Goal: Information Seeking & Learning: Learn about a topic

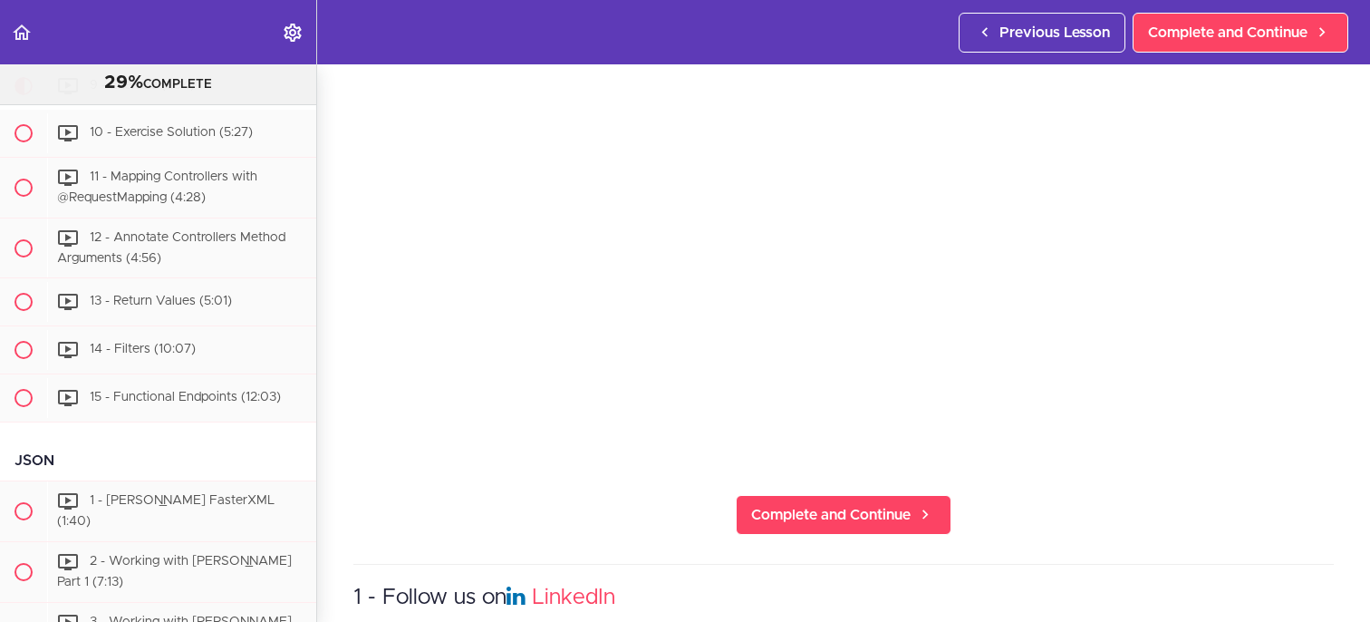
scroll to position [415, 0]
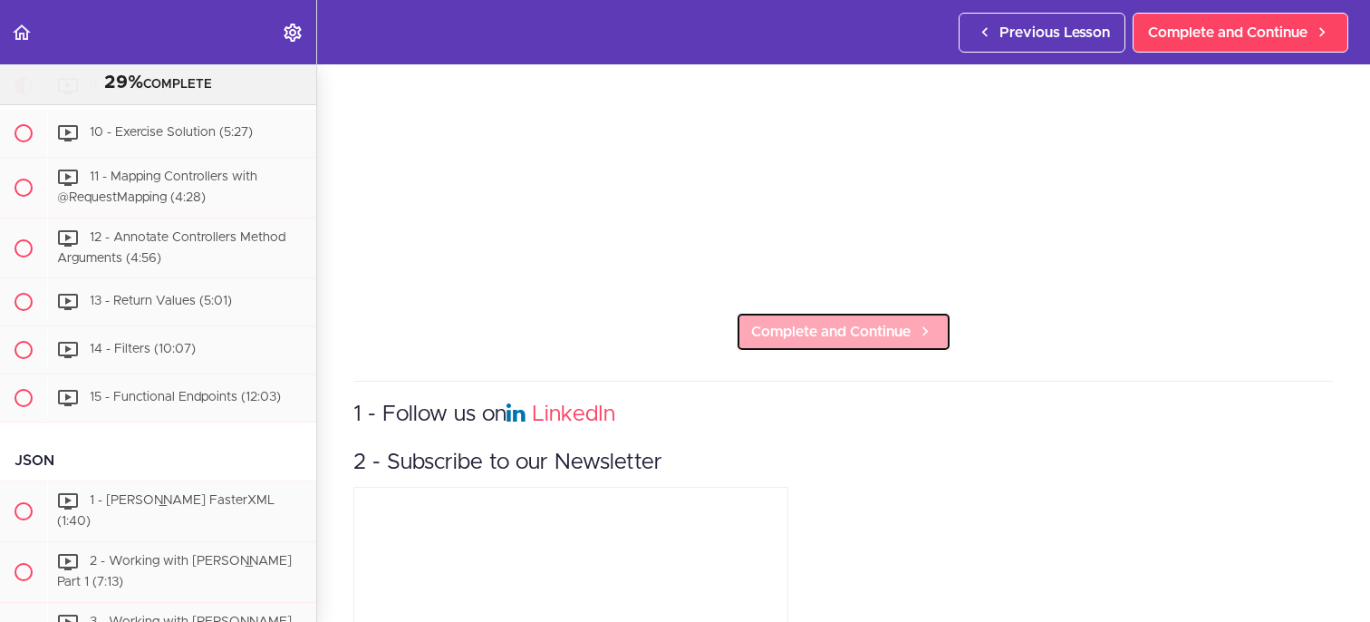
click at [776, 322] on span "Complete and Continue" at bounding box center [831, 332] width 160 height 22
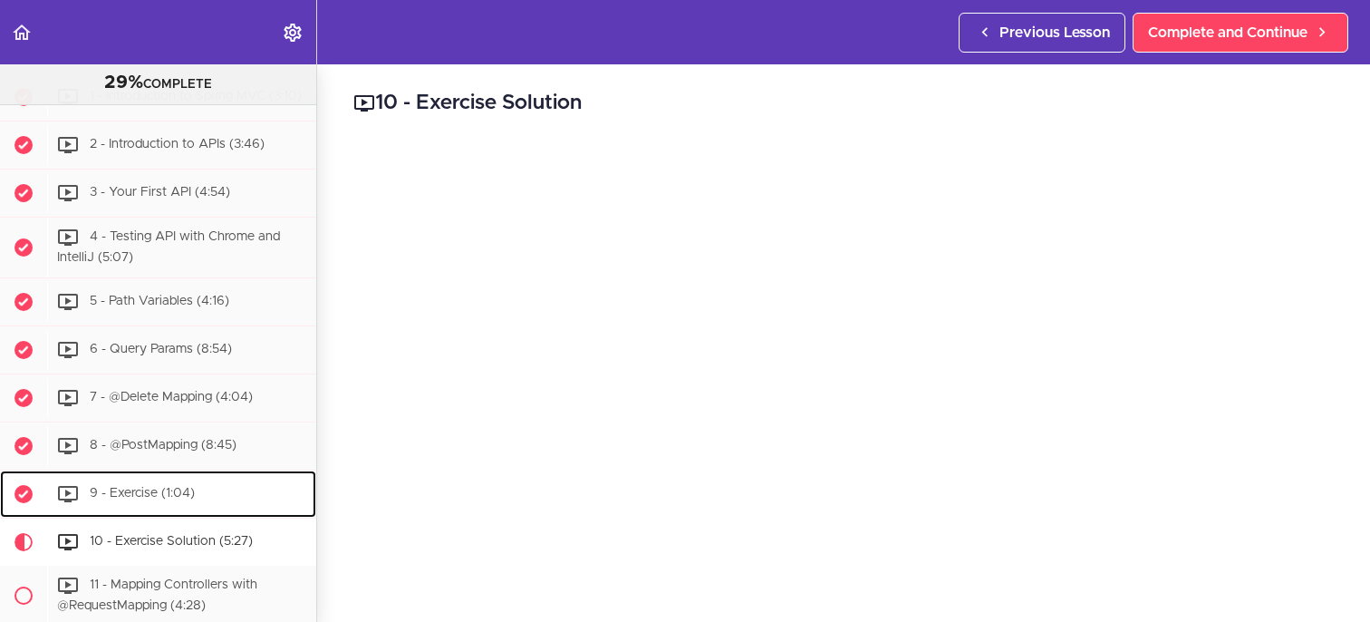
click at [150, 499] on span "9 - Exercise (1:04)" at bounding box center [142, 493] width 105 height 13
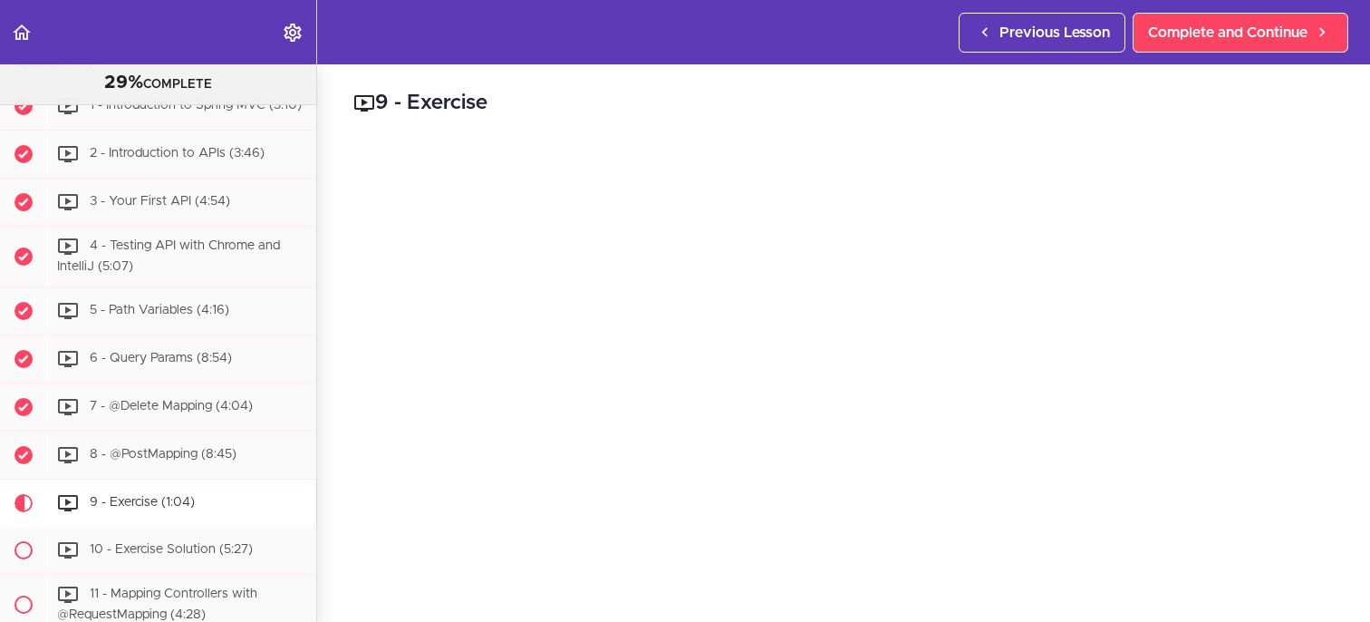
scroll to position [2453, 0]
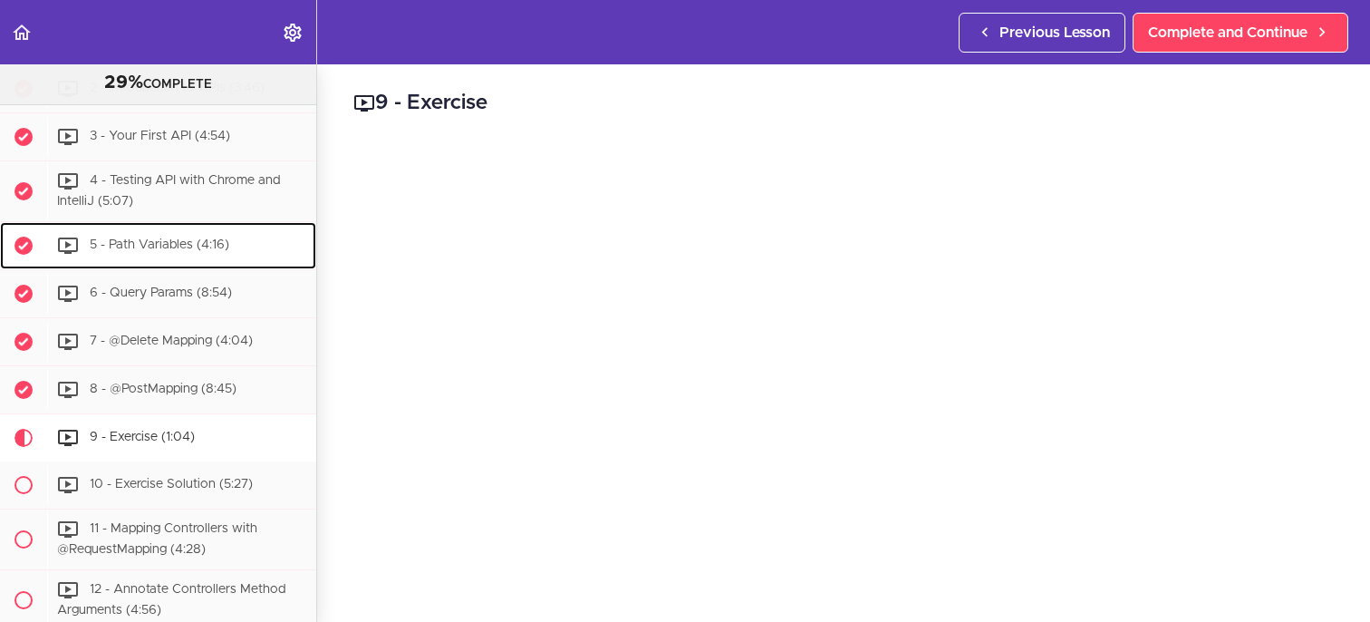
click at [137, 251] on span "5 - Path Variables (4:16)" at bounding box center [160, 244] width 140 height 13
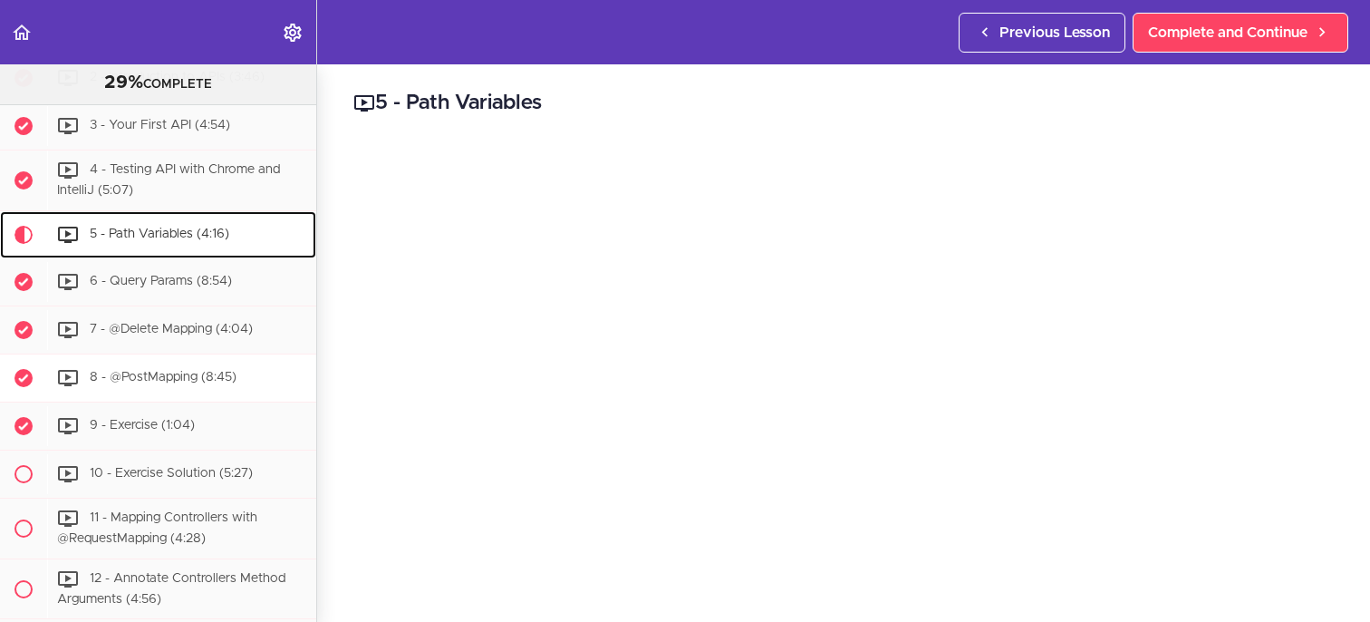
scroll to position [2473, 0]
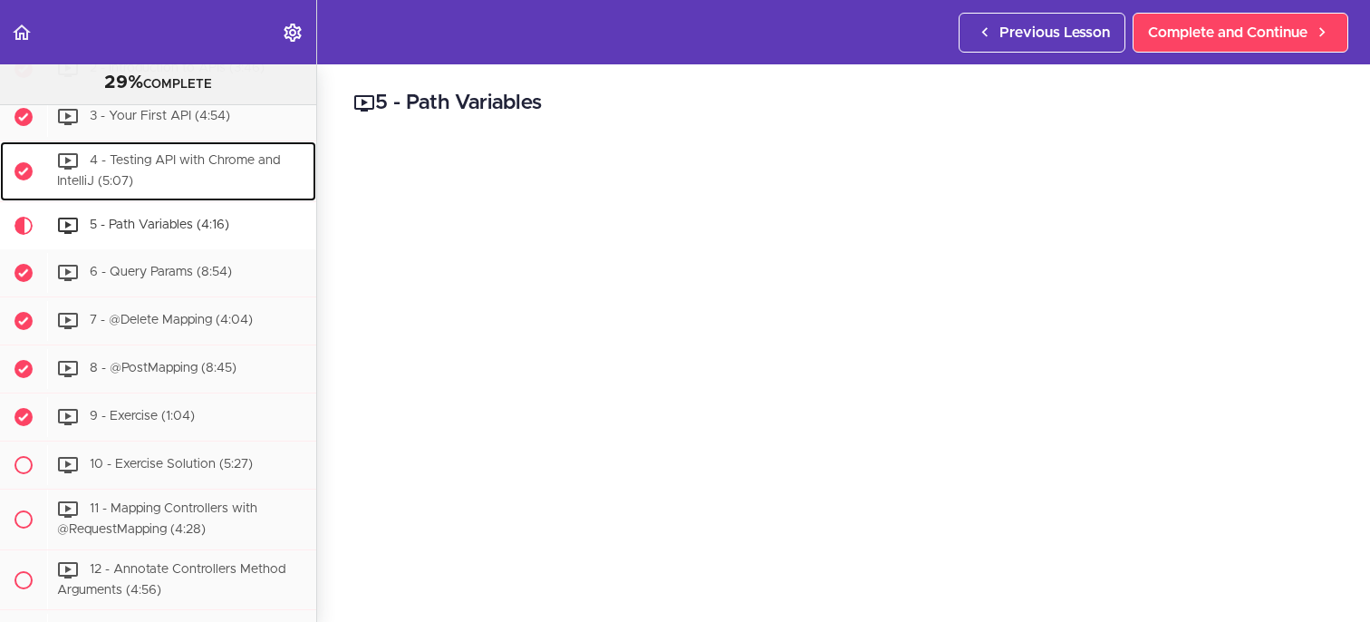
click at [175, 189] on span "4 - Testing API with Chrome and IntelliJ (5:07)" at bounding box center [168, 172] width 223 height 34
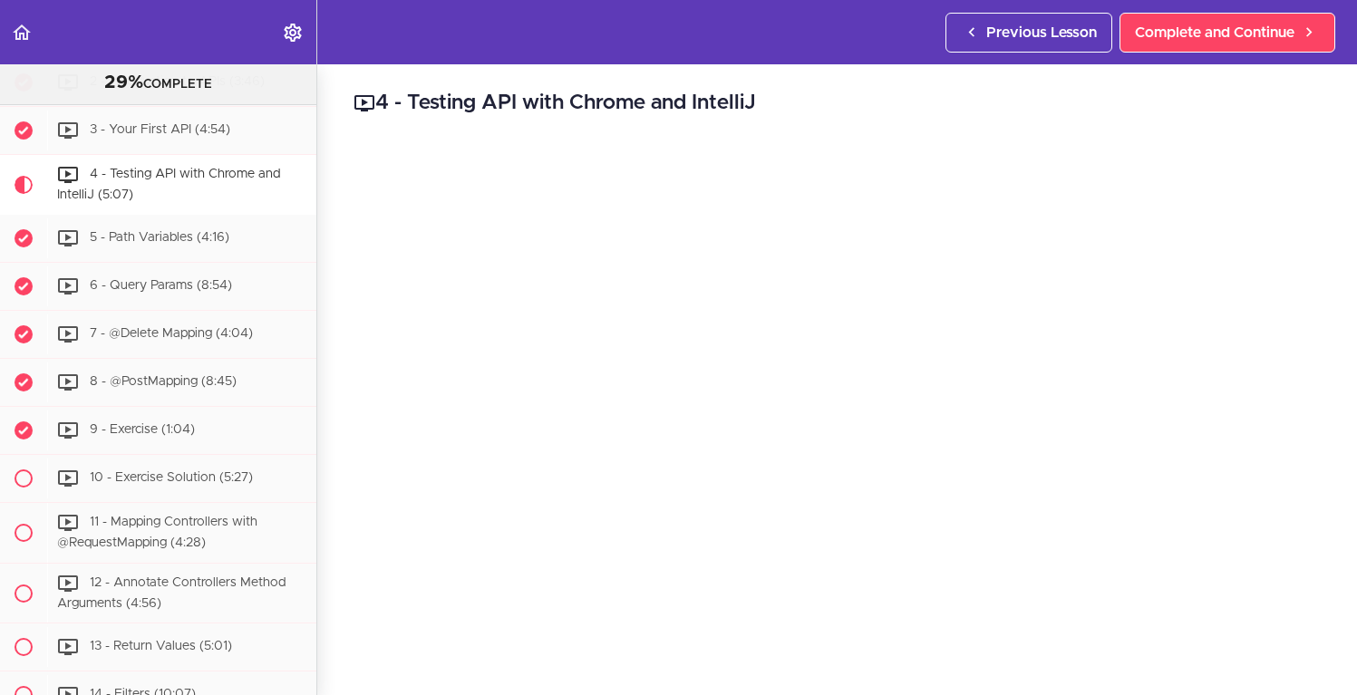
scroll to position [2167, 0]
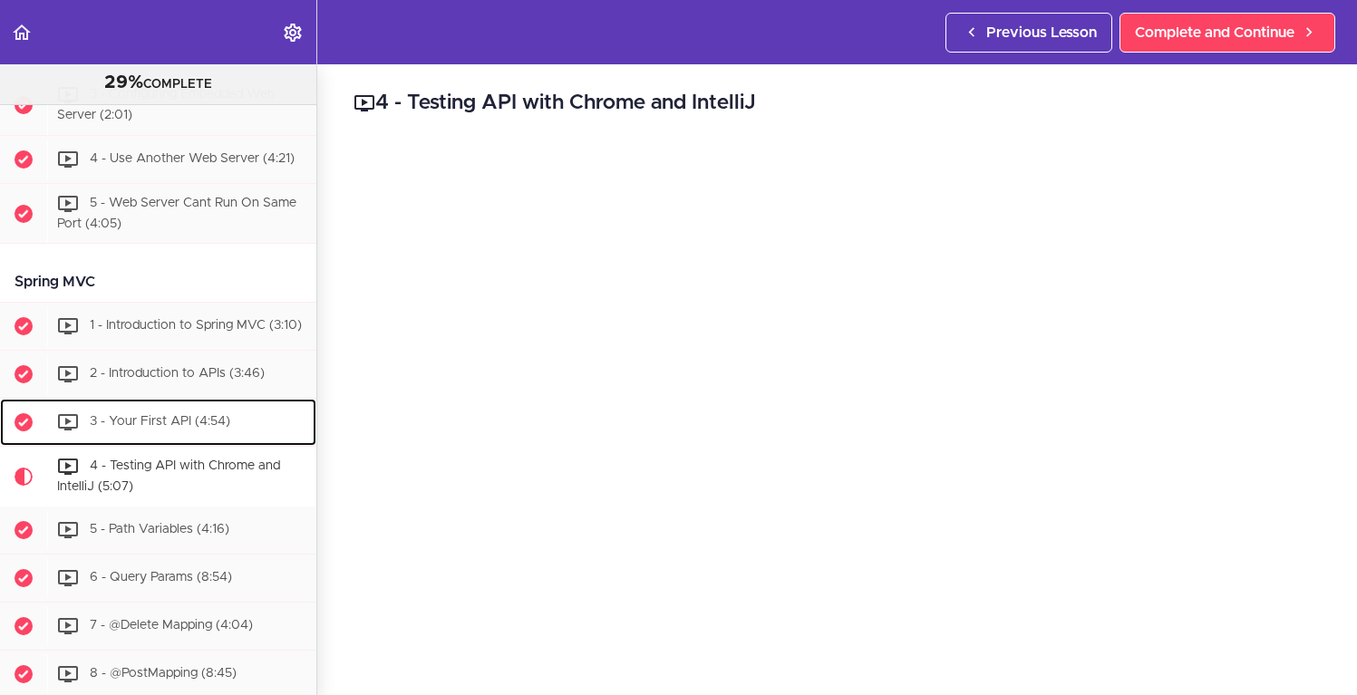
click at [169, 429] on span "3 - Your First API (4:54)" at bounding box center [160, 422] width 140 height 13
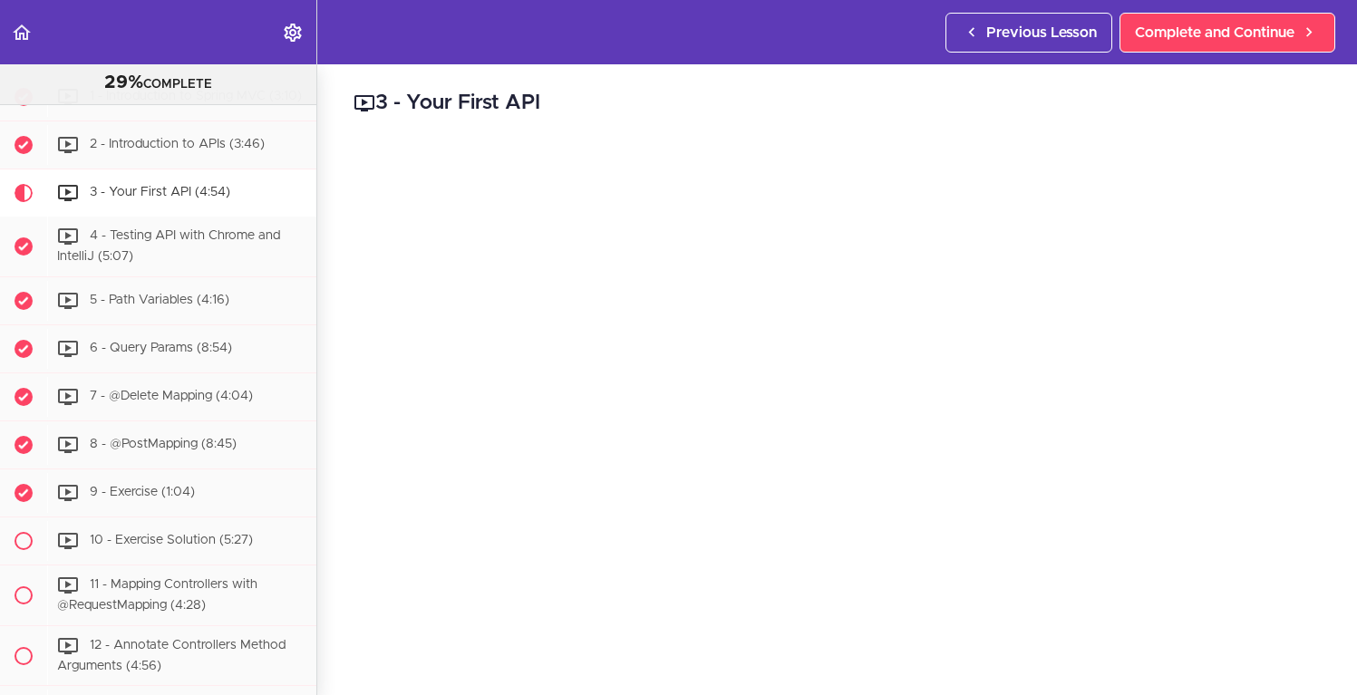
scroll to position [2419, 0]
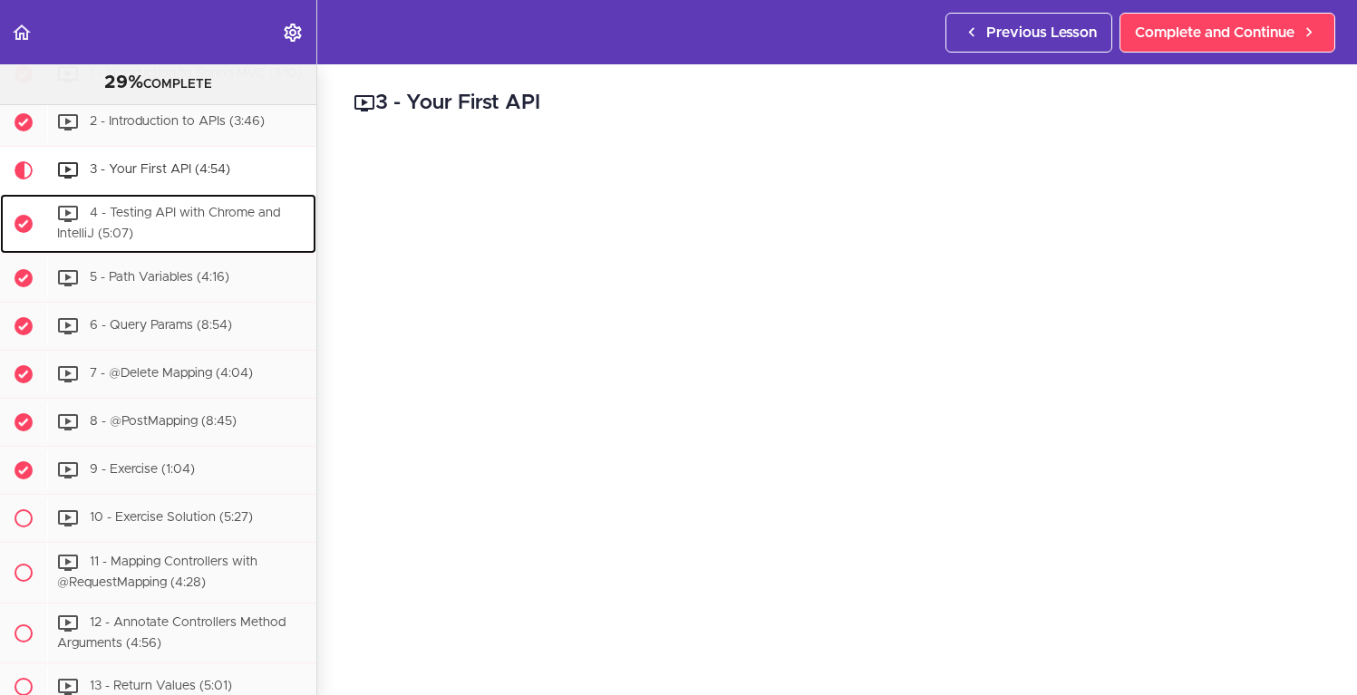
click at [207, 254] on div "4 - Testing API with Chrome and IntelliJ (5:07)" at bounding box center [181, 224] width 269 height 60
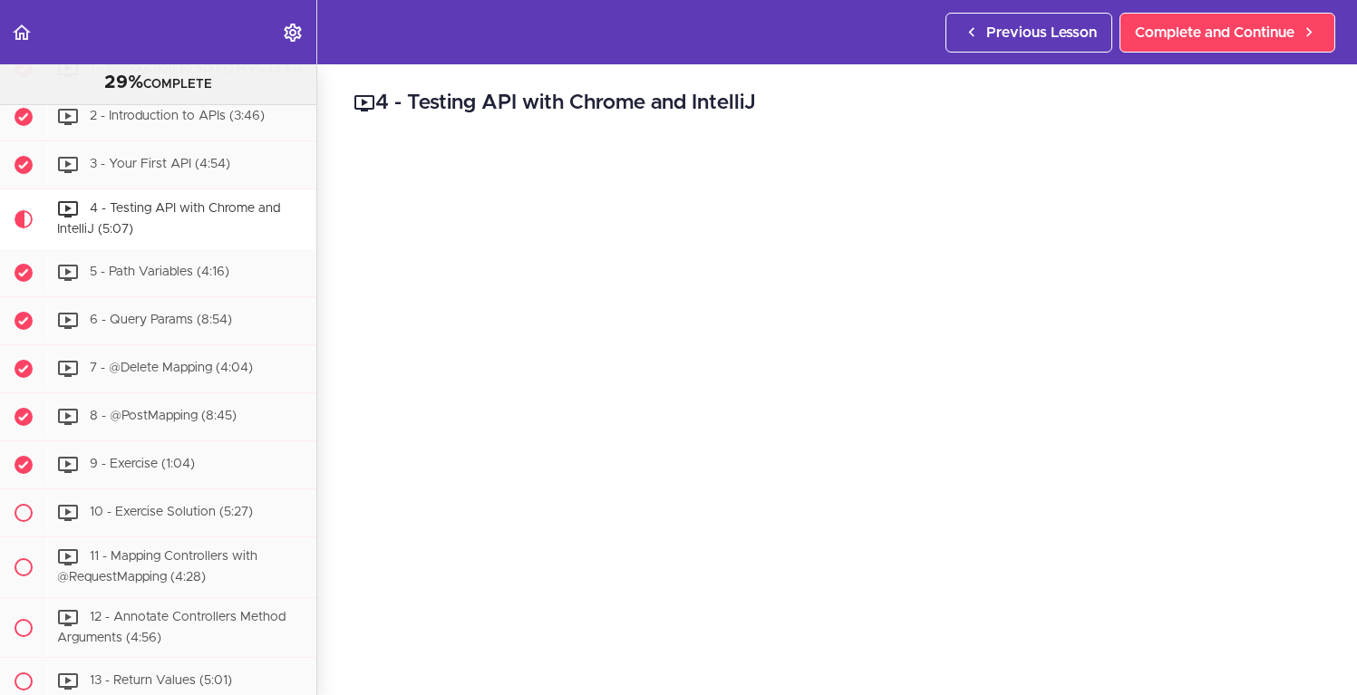
scroll to position [337, 0]
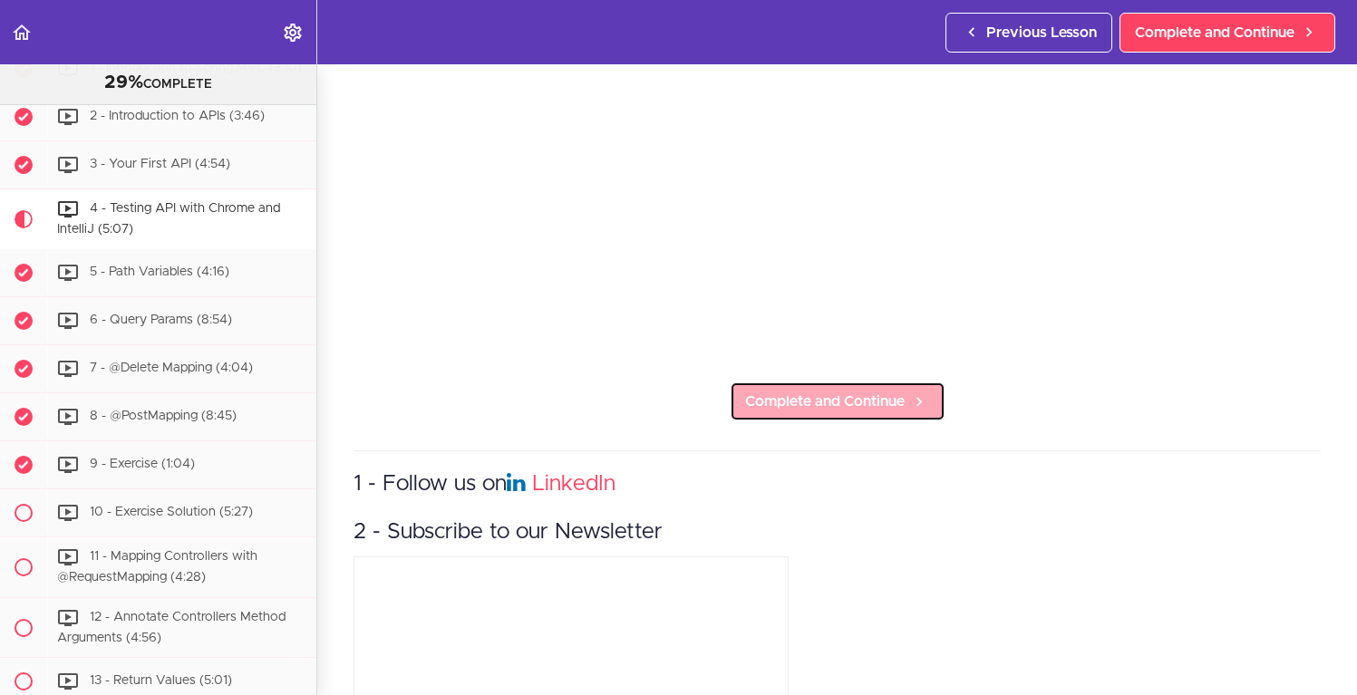
click at [840, 398] on span "Complete and Continue" at bounding box center [825, 402] width 160 height 22
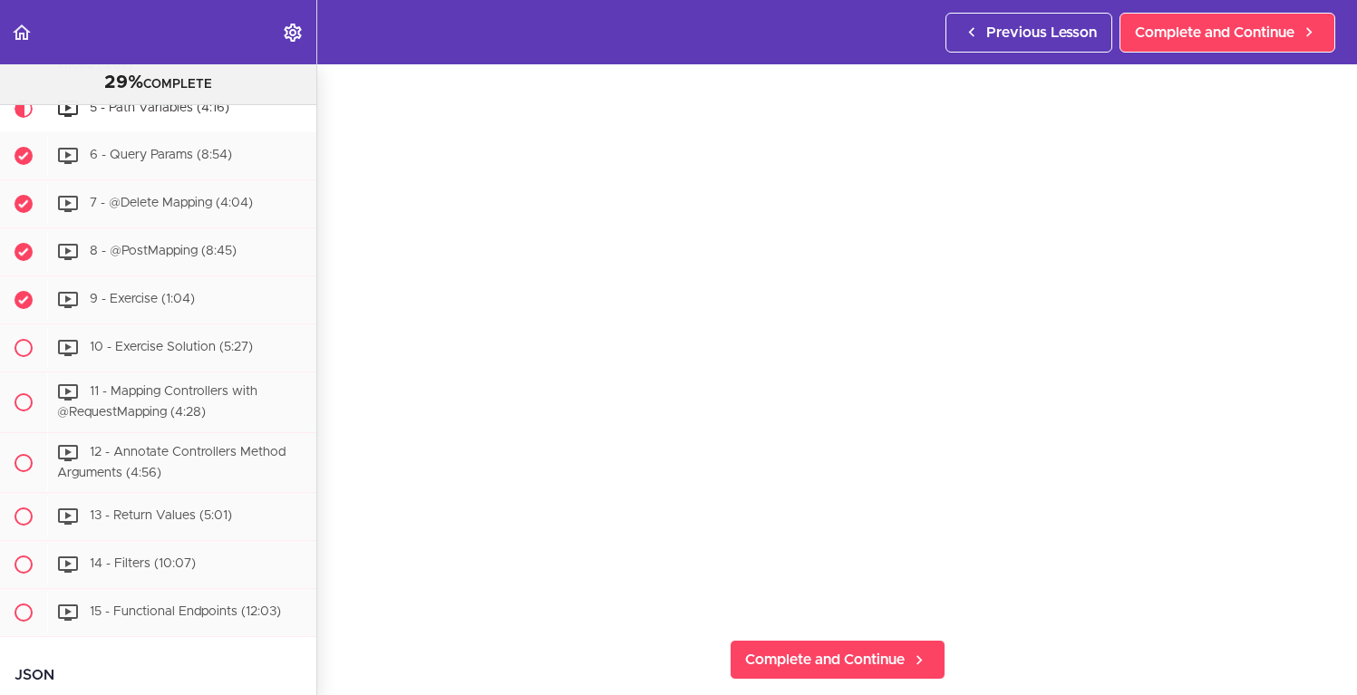
scroll to position [117, 0]
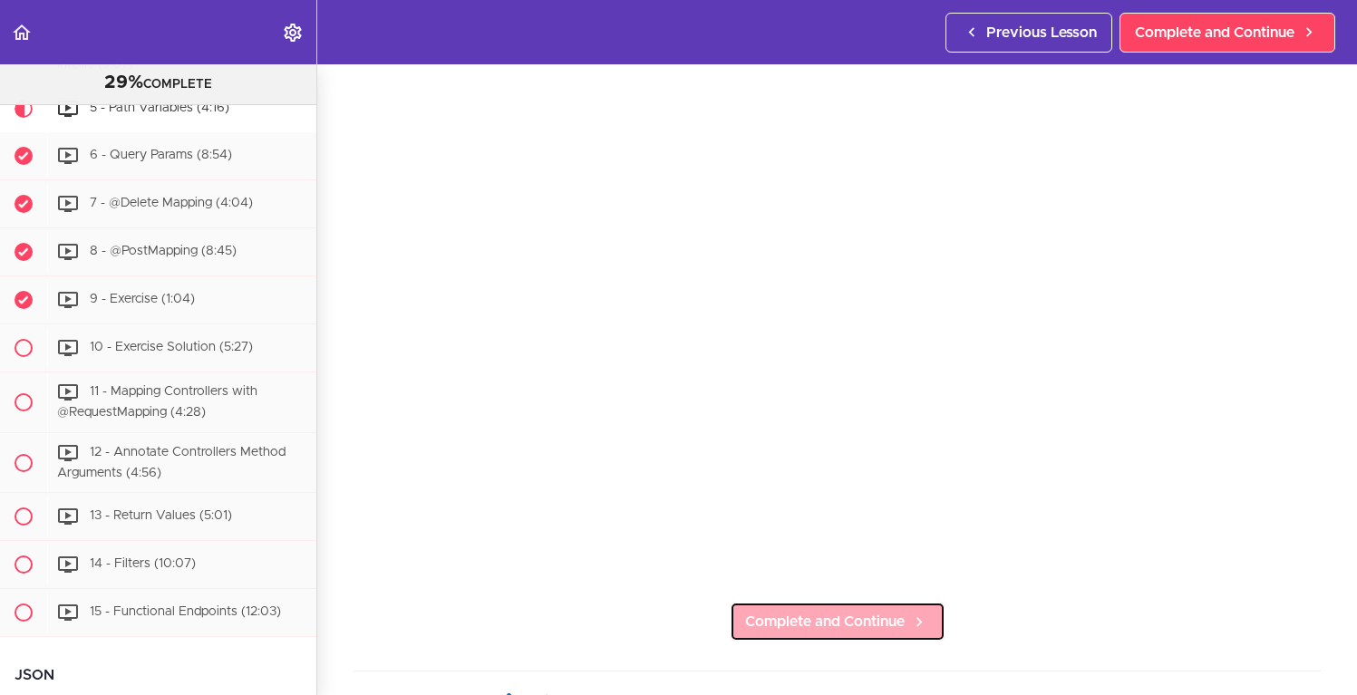
click at [815, 618] on span "Complete and Continue" at bounding box center [825, 622] width 160 height 22
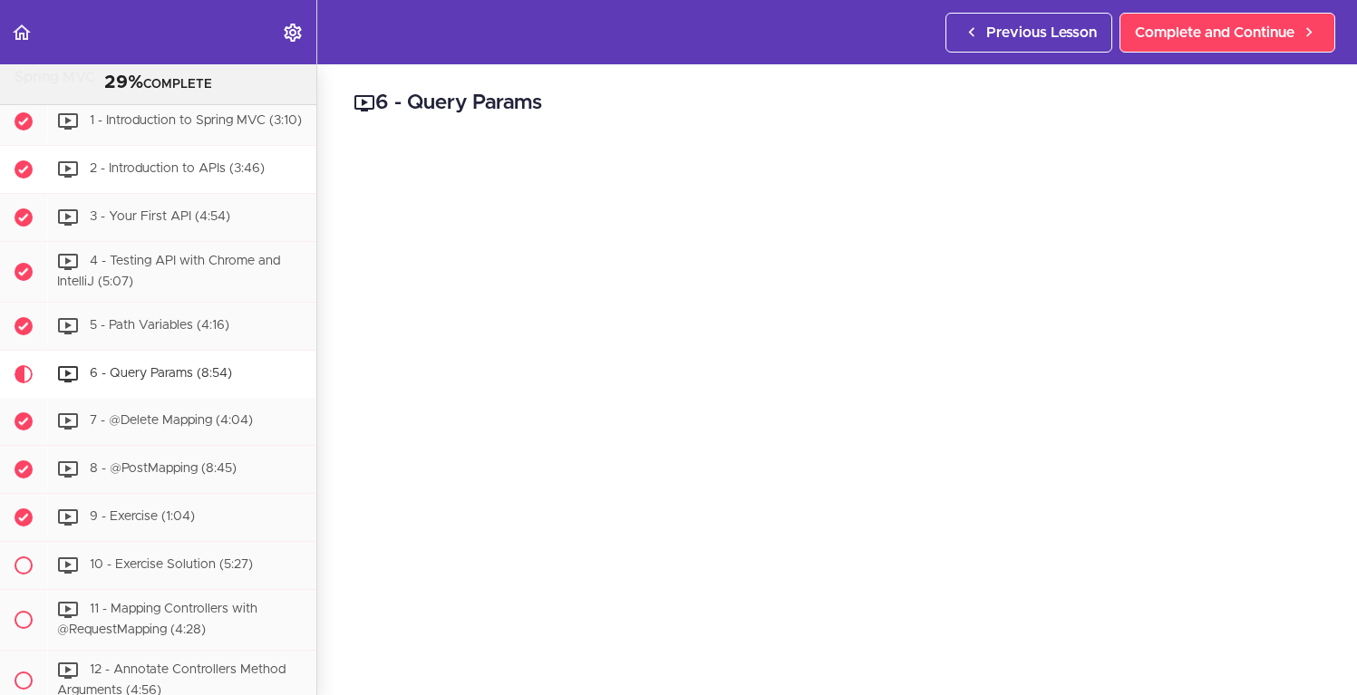
scroll to position [2370, 0]
